Goal: Task Accomplishment & Management: Manage account settings

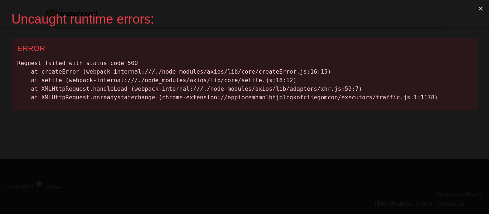
click at [330, 64] on div "Request failed with status code 500 at createError (webpack-internal:///./node_…" at bounding box center [244, 80] width 454 height 43
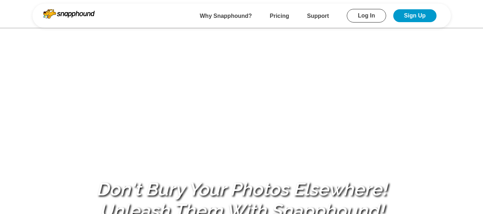
click at [371, 12] on link "Log In" at bounding box center [366, 16] width 39 height 14
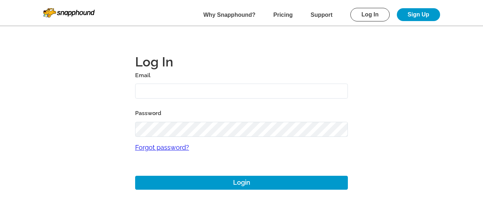
click at [193, 93] on input "text" at bounding box center [241, 91] width 213 height 15
type input "[EMAIL_ADDRESS][DOMAIN_NAME]"
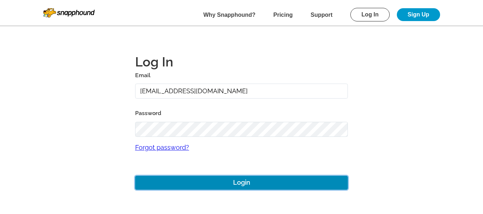
click at [223, 100] on button "Login" at bounding box center [241, 183] width 213 height 14
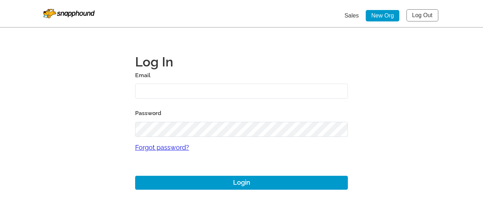
click at [422, 15] on link "Log Out" at bounding box center [423, 15] width 32 height 12
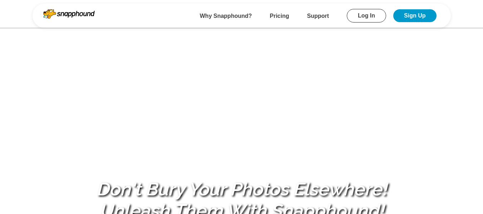
click at [368, 18] on link "Log In" at bounding box center [366, 16] width 39 height 14
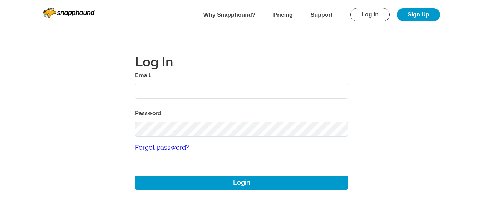
click at [170, 92] on input "text" at bounding box center [241, 91] width 213 height 15
type input "[EMAIL_ADDRESS][DOMAIN_NAME]"
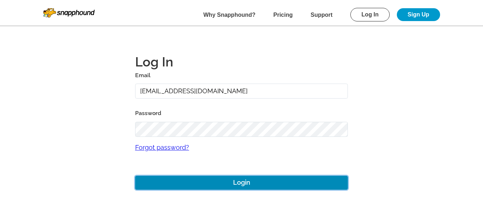
click at [200, 180] on button "Login" at bounding box center [241, 183] width 213 height 14
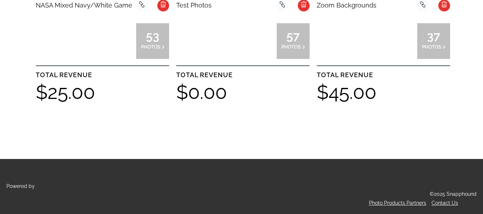
scroll to position [608, 0]
